Goal: Task Accomplishment & Management: Complete application form

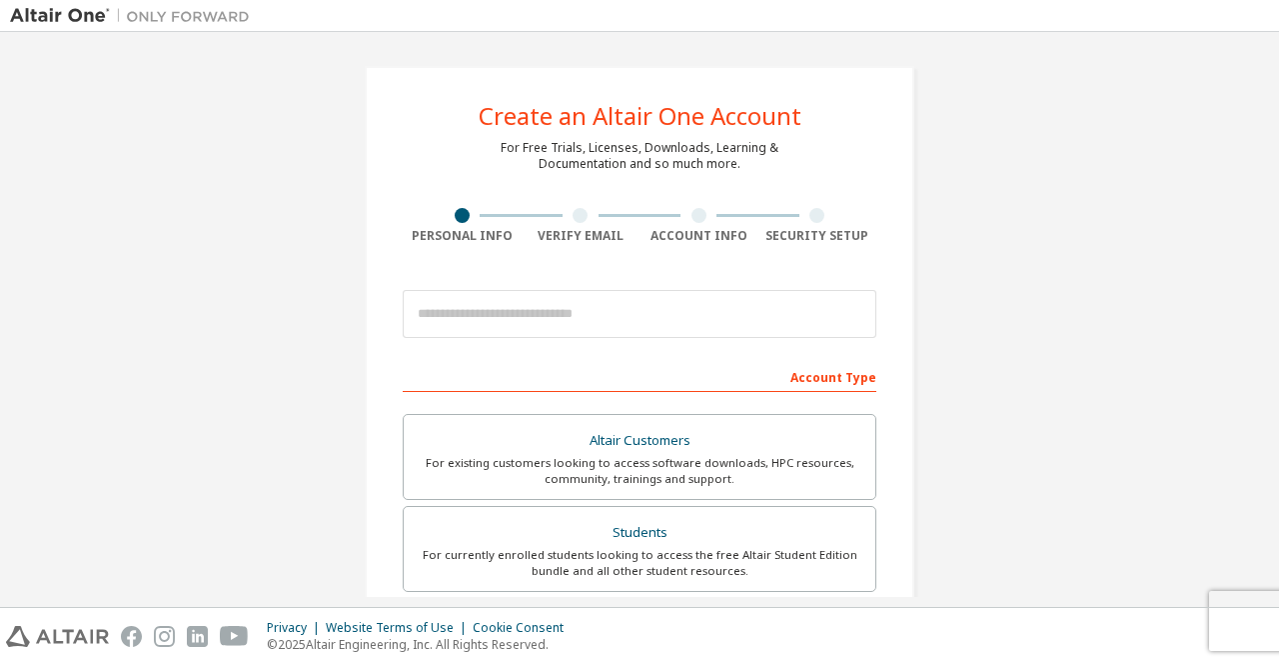
scroll to position [498, 0]
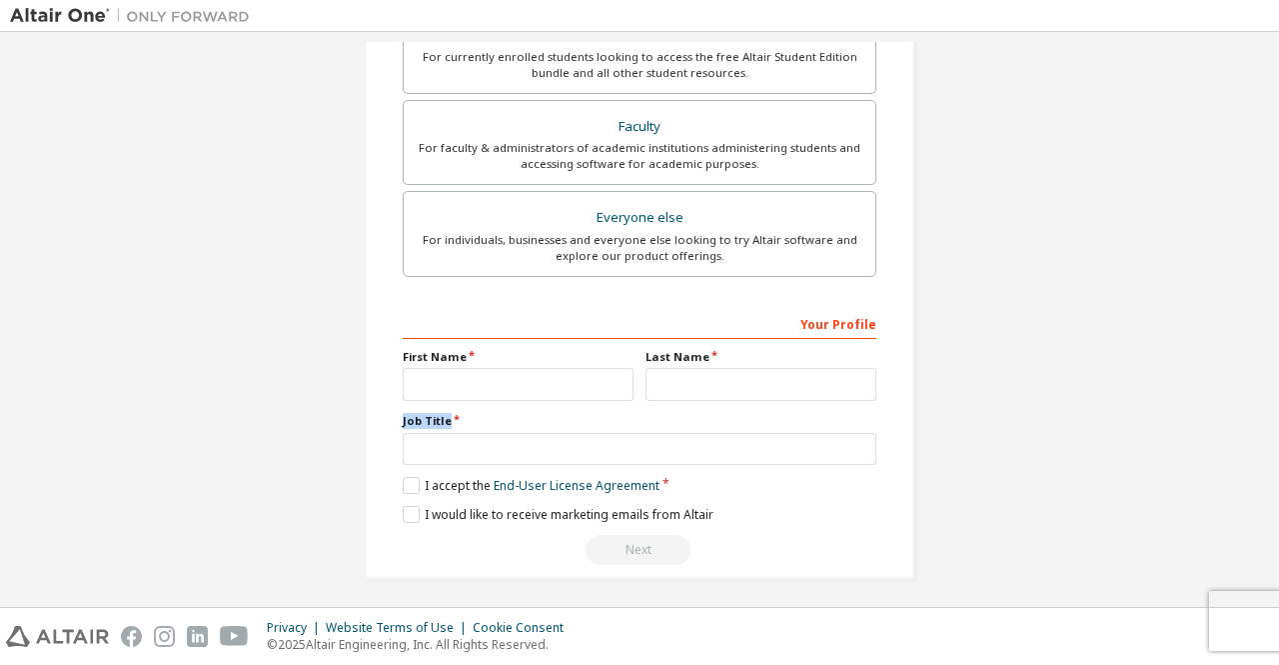
drag, startPoint x: 1269, startPoint y: 414, endPoint x: 1261, endPoint y: 335, distance: 79.4
click at [1261, 335] on div "Create an Altair One Account For Free Trials, Licenses, Downloads, Learning & D…" at bounding box center [639, 319] width 1279 height 575
click at [1199, 227] on div "Create an Altair One Account For Free Trials, Licenses, Downloads, Learning & D…" at bounding box center [639, 73] width 1259 height 1058
drag, startPoint x: 1269, startPoint y: 327, endPoint x: 1261, endPoint y: 245, distance: 82.3
click at [1261, 245] on div "Create an Altair One Account For Free Trials, Licenses, Downloads, Learning & D…" at bounding box center [639, 319] width 1279 height 575
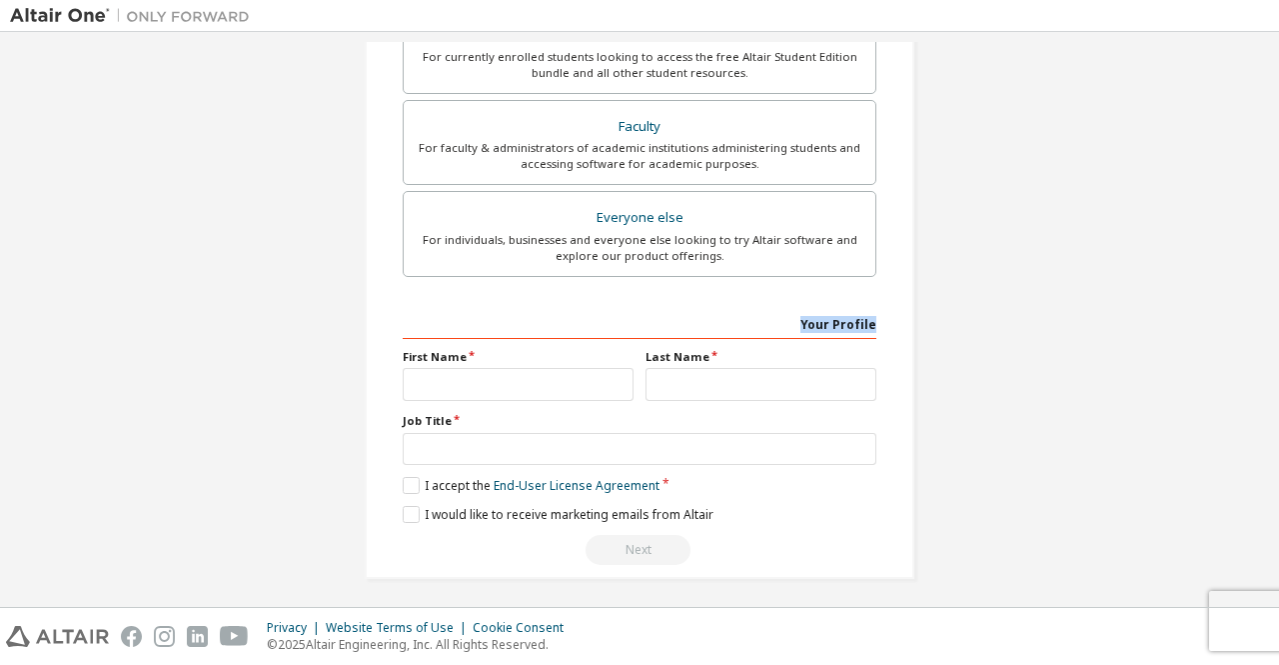
scroll to position [12, 0]
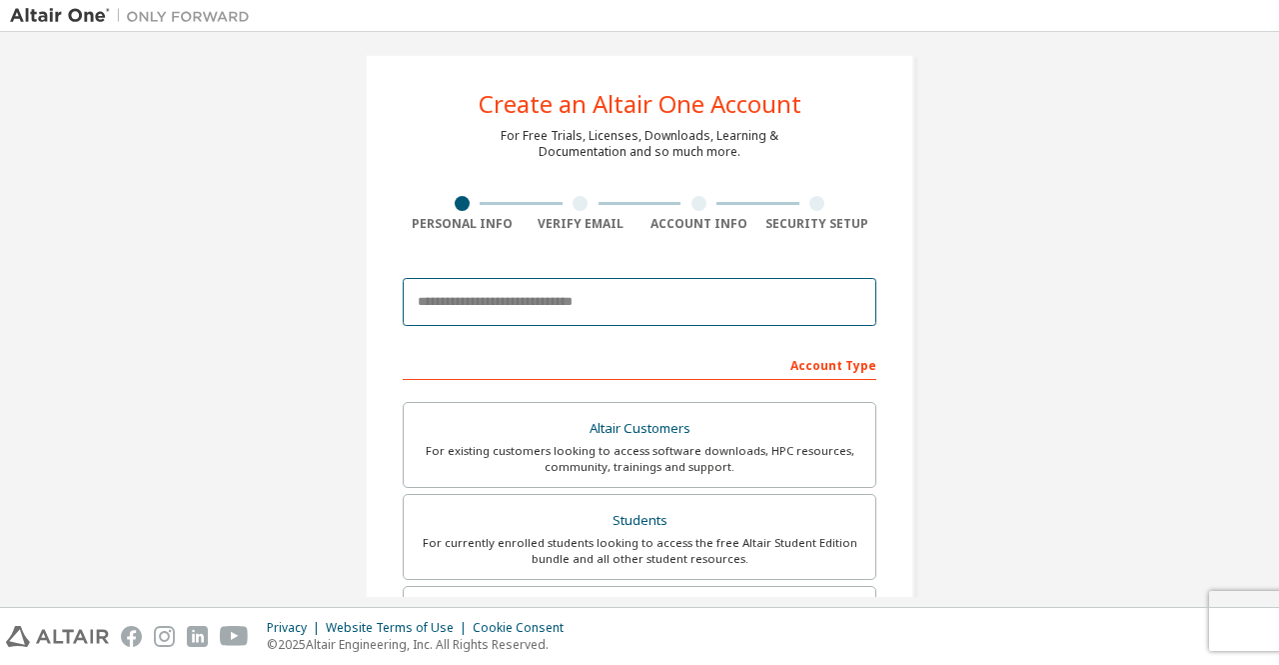
click at [549, 300] on input "email" at bounding box center [640, 302] width 474 height 48
click at [510, 293] on input "email" at bounding box center [640, 302] width 474 height 48
click at [502, 300] on input "email" at bounding box center [640, 302] width 474 height 48
paste input "**********"
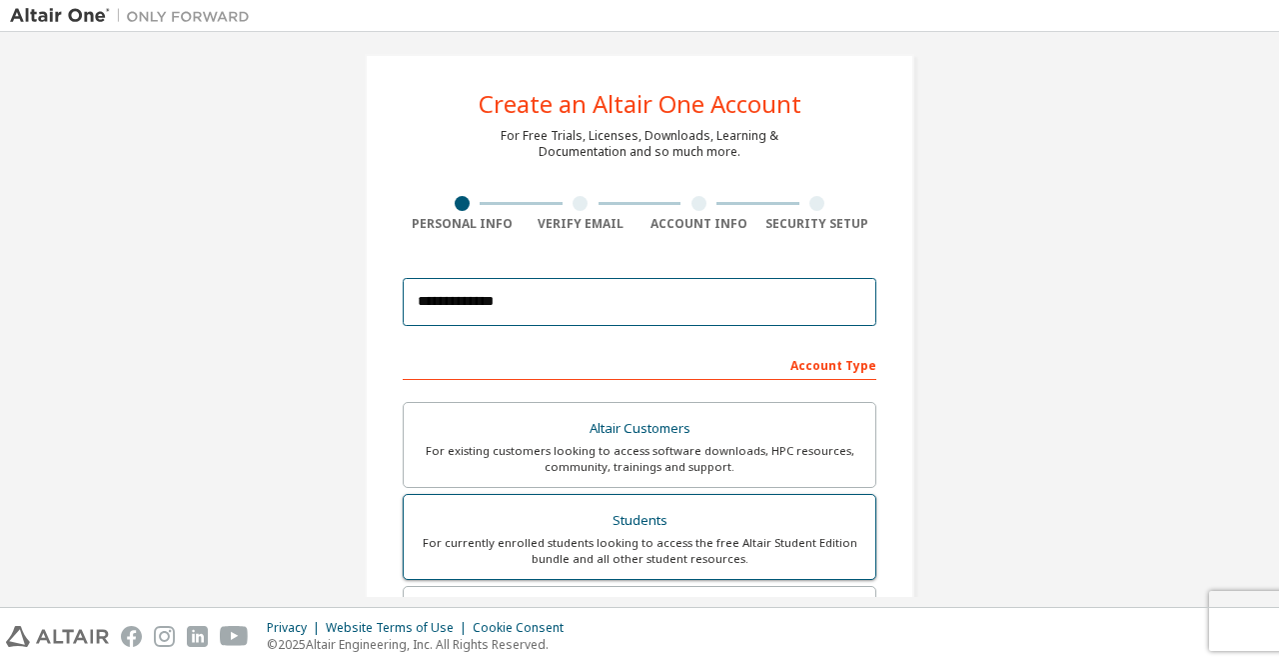
type input "**********"
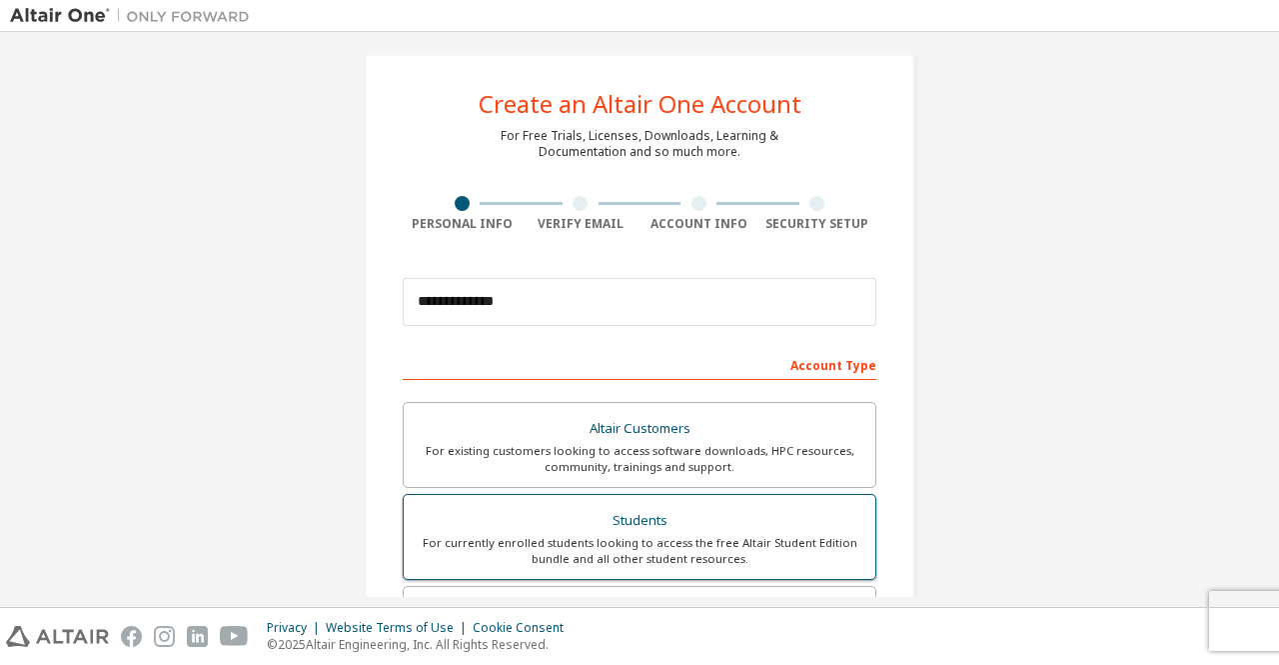
click at [659, 535] on div "For currently enrolled students looking to access the free Altair Student Editi…" at bounding box center [640, 551] width 448 height 32
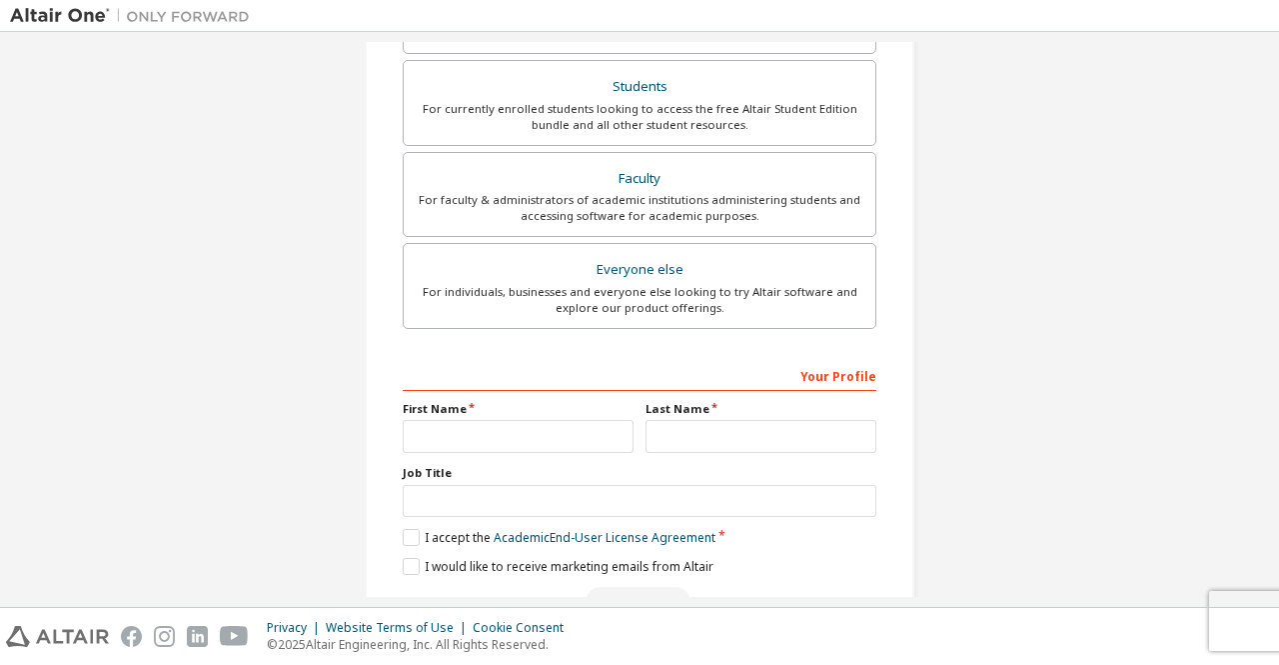
scroll to position [498, 0]
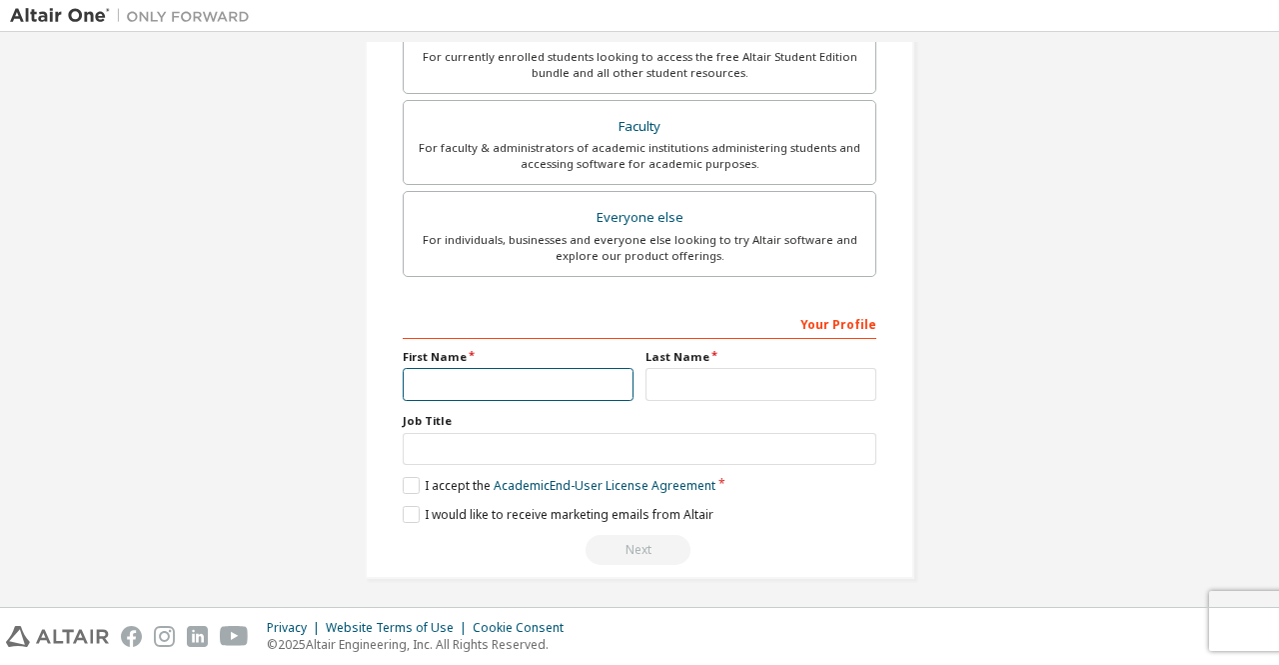
click at [430, 389] on input "text" at bounding box center [518, 384] width 231 height 33
type input "*******"
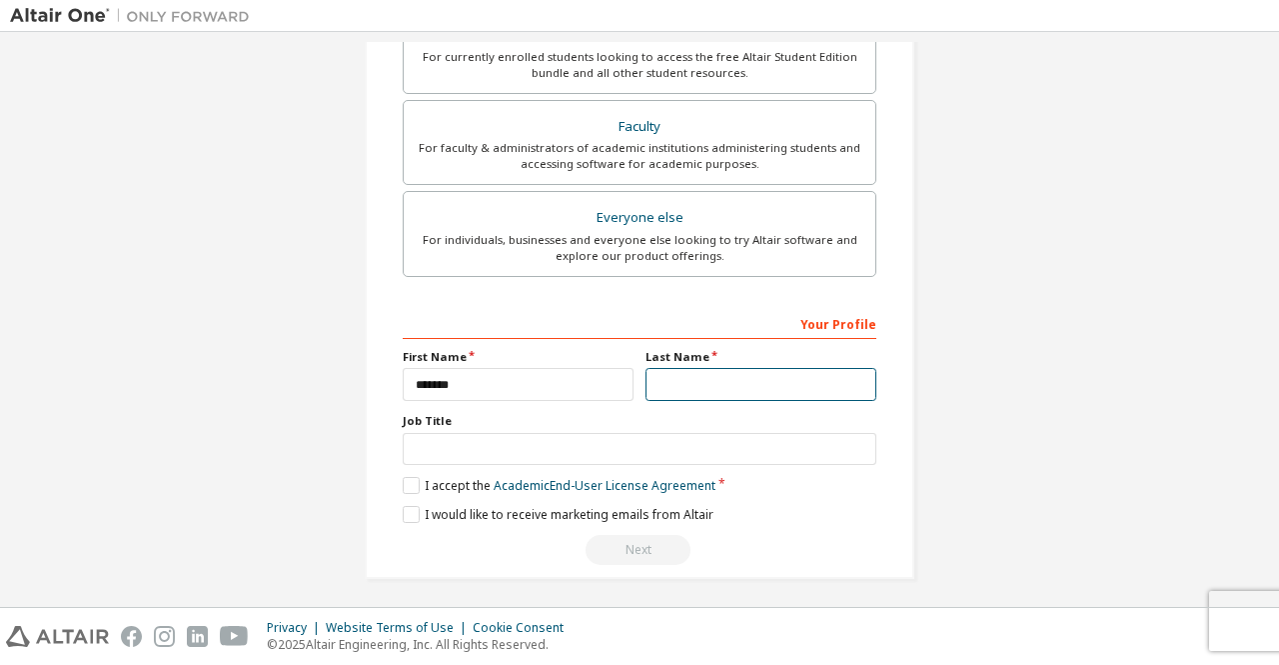
click at [726, 385] on input "text" at bounding box center [761, 384] width 231 height 33
type input "*****"
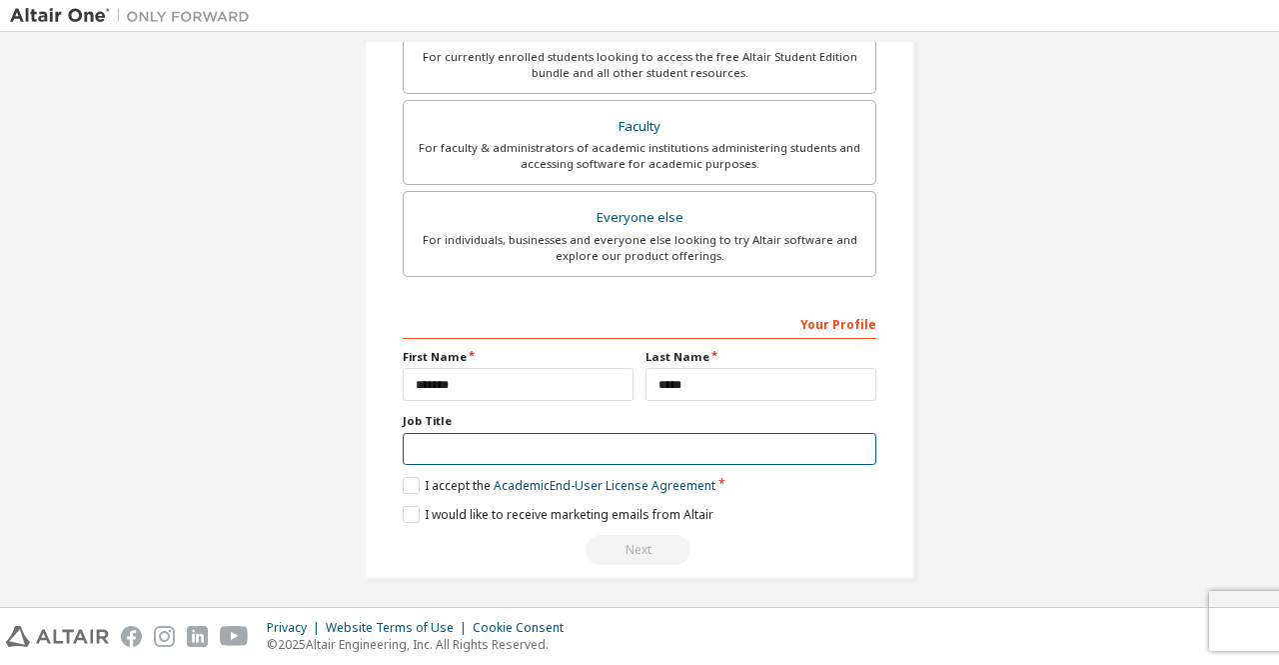
click at [532, 435] on input "text" at bounding box center [640, 449] width 474 height 33
type input "**********"
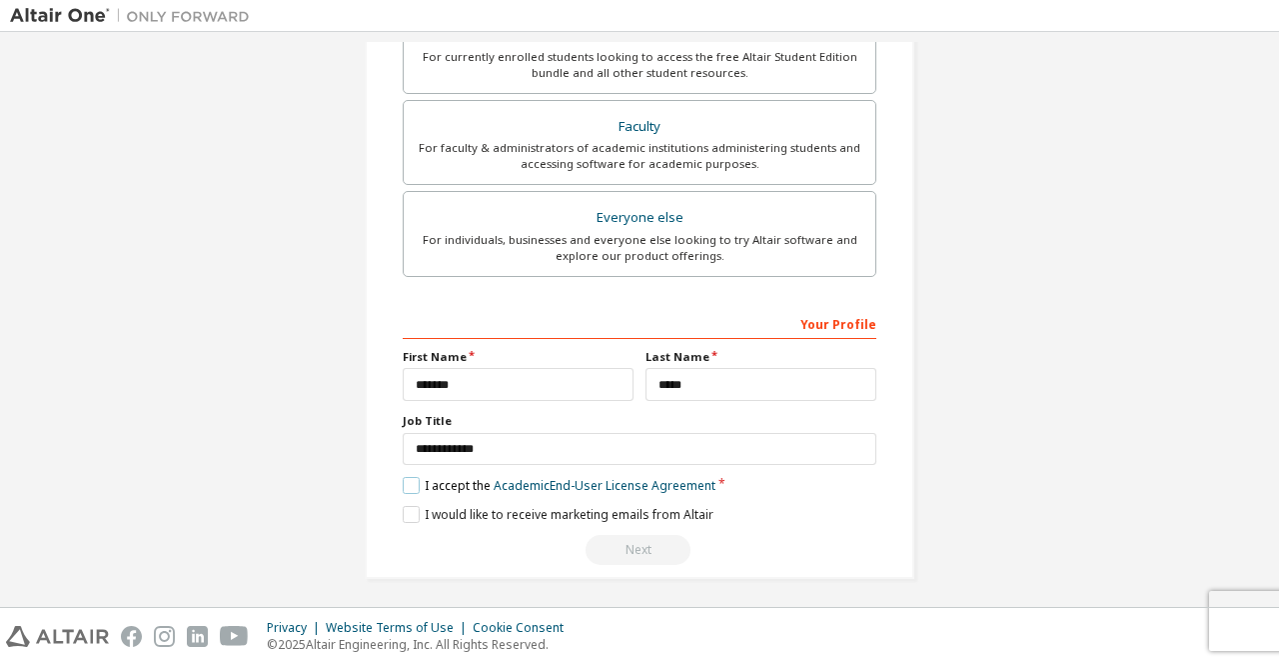
click at [409, 479] on label "I accept the Academic End-User License Agreement" at bounding box center [559, 485] width 313 height 17
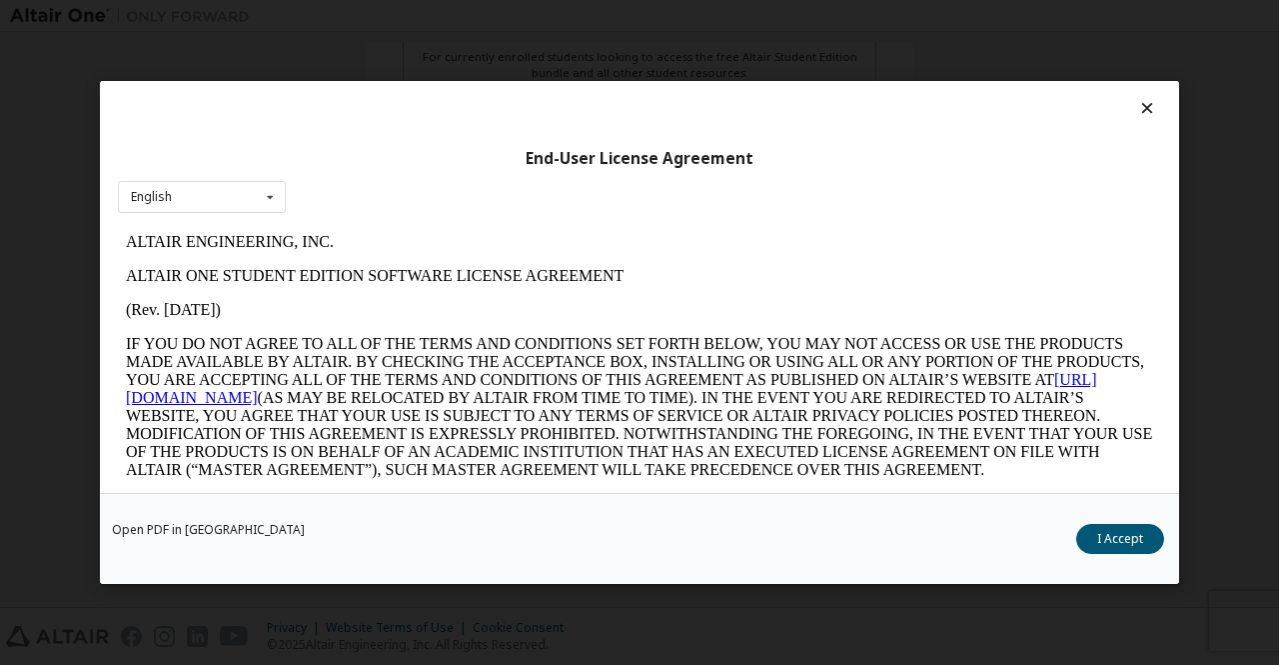
scroll to position [0, 0]
click at [1102, 543] on button "I Accept" at bounding box center [1120, 539] width 88 height 30
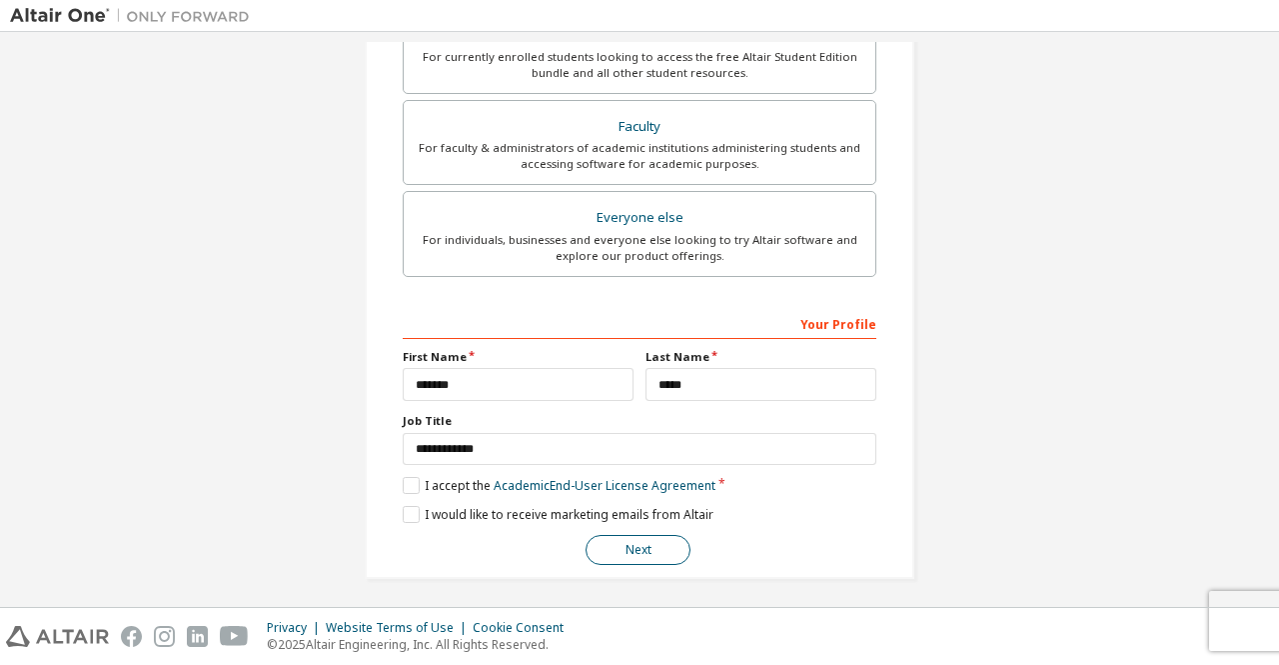
click at [645, 545] on button "Next" at bounding box center [638, 550] width 105 height 30
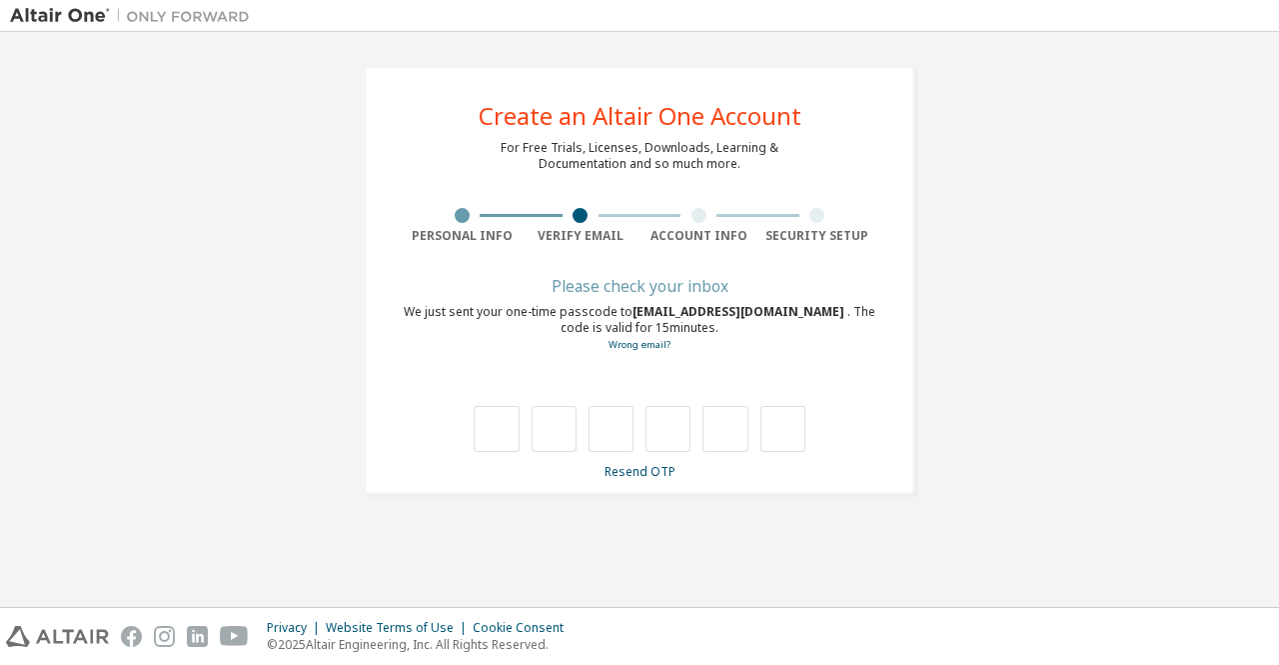
type input "*"
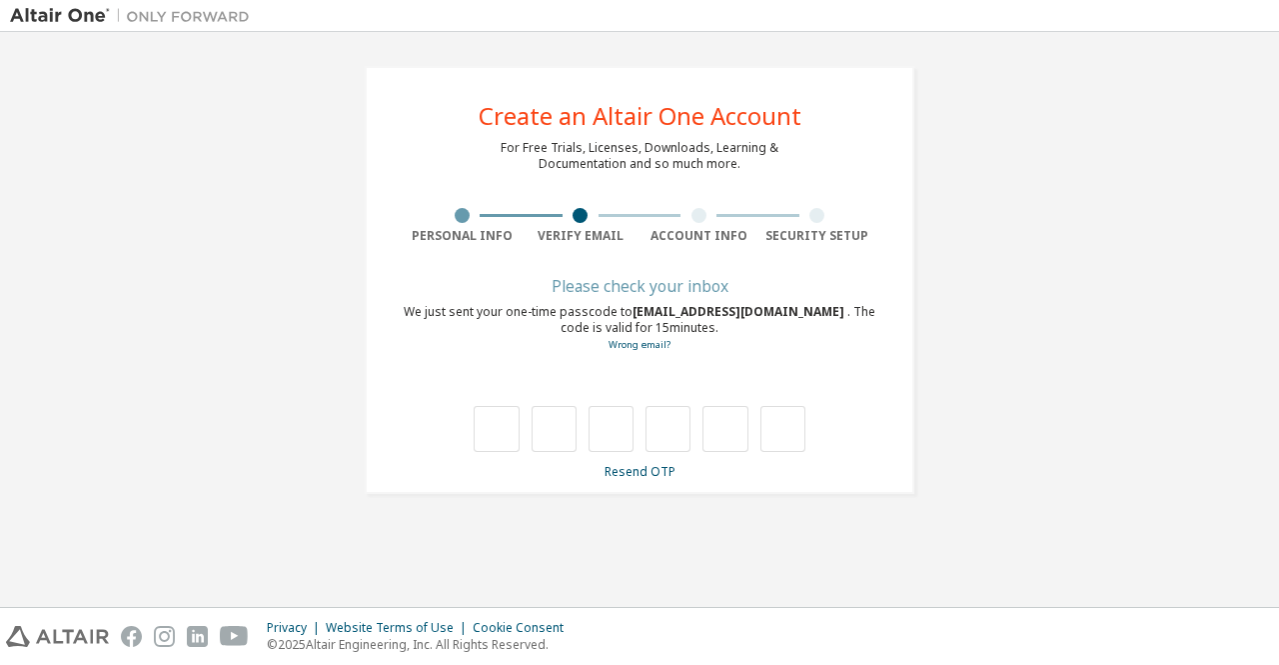
type input "*"
